Goal: Check status: Check status

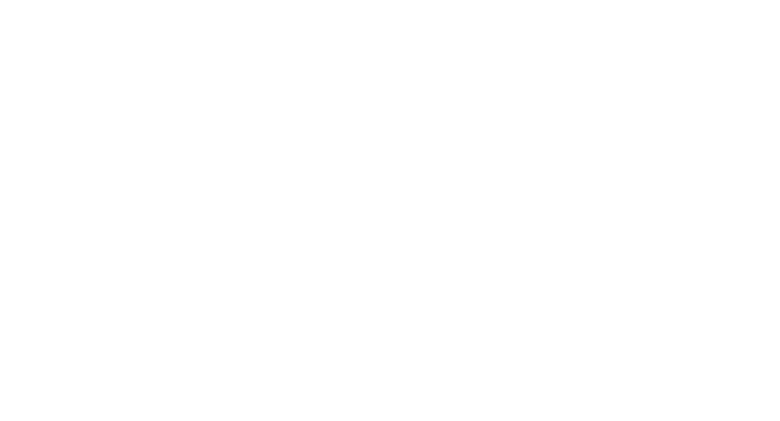
select select
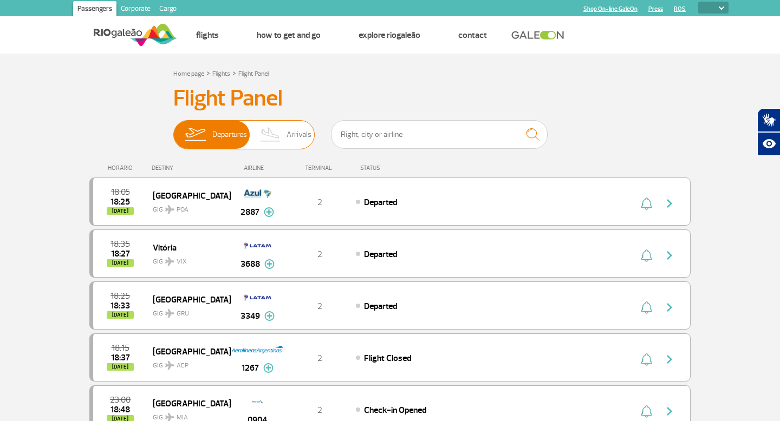
click at [290, 140] on span "Arrivals" at bounding box center [298, 135] width 25 height 28
click at [173, 129] on input "Departures Arrivals" at bounding box center [173, 129] width 0 height 0
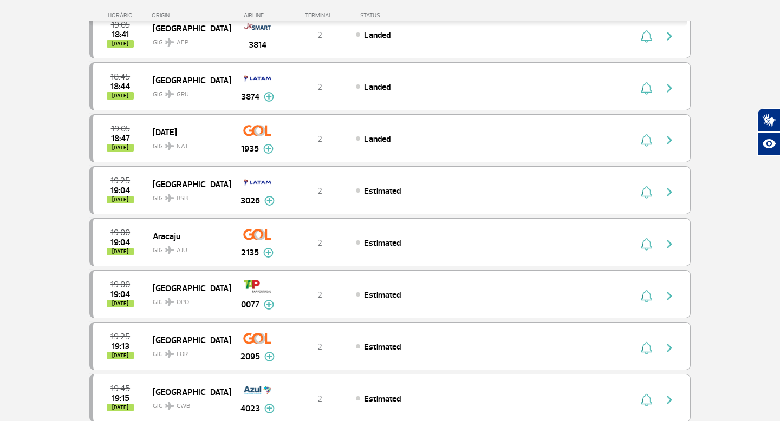
scroll to position [230, 0]
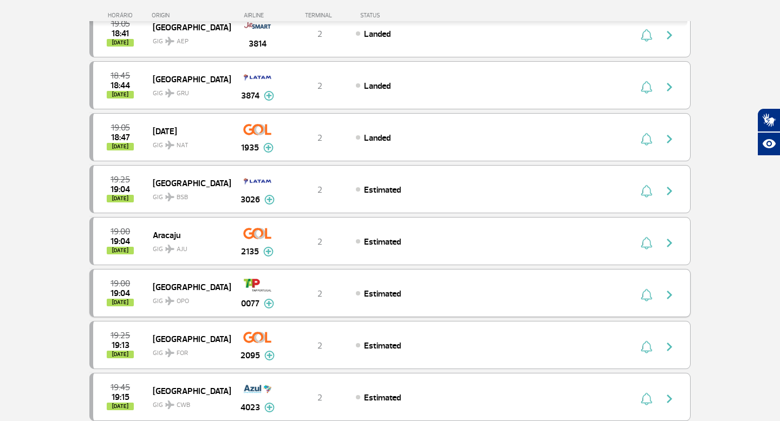
click at [269, 303] on img at bounding box center [269, 304] width 10 height 10
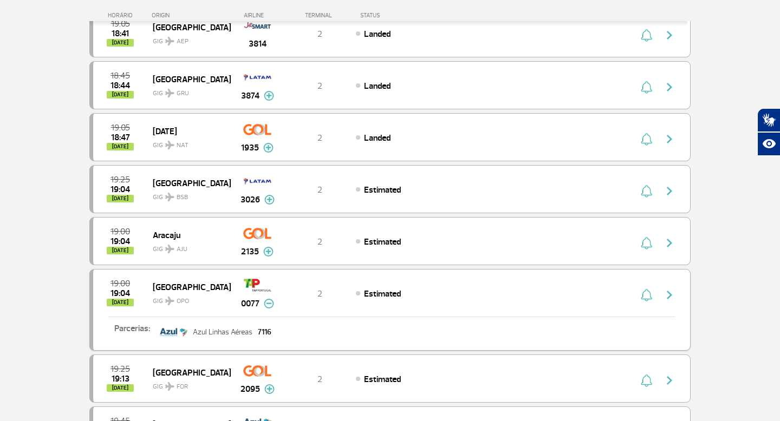
click at [269, 304] on img at bounding box center [269, 304] width 10 height 10
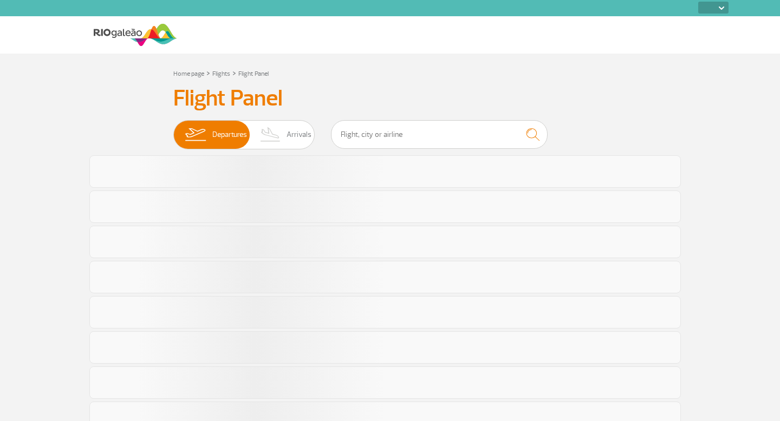
select select
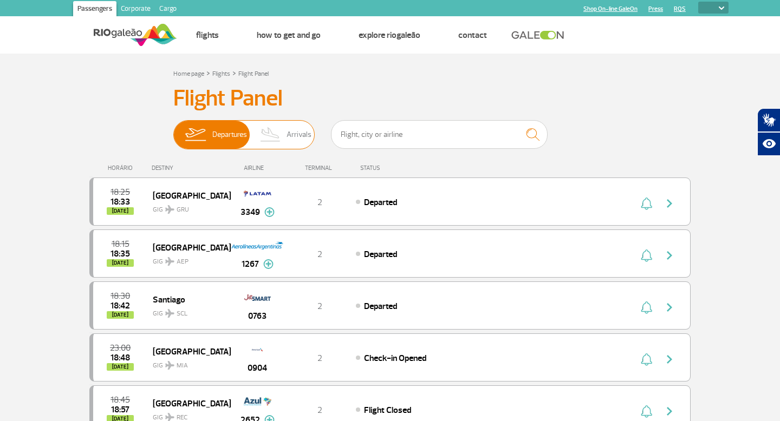
click at [271, 132] on img at bounding box center [271, 135] width 32 height 28
click at [173, 129] on input "Departures Arrivals" at bounding box center [173, 129] width 0 height 0
